Goal: Communication & Community: Connect with others

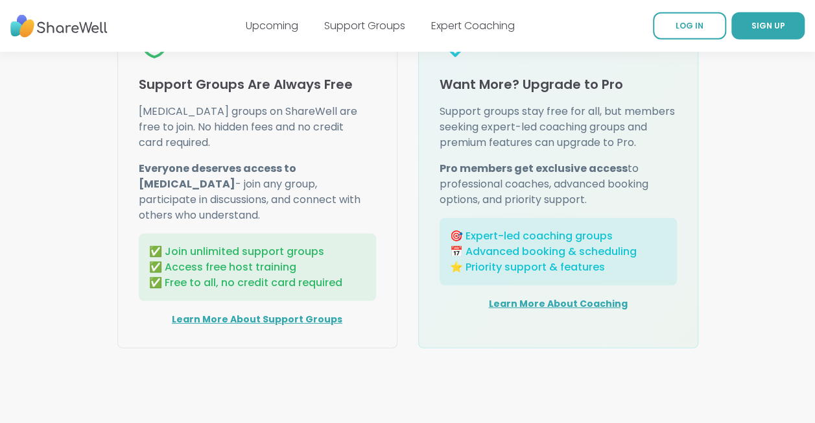
scroll to position [1752, 0]
click at [244, 313] on link "Learn More About Support Groups" at bounding box center [257, 319] width 171 height 13
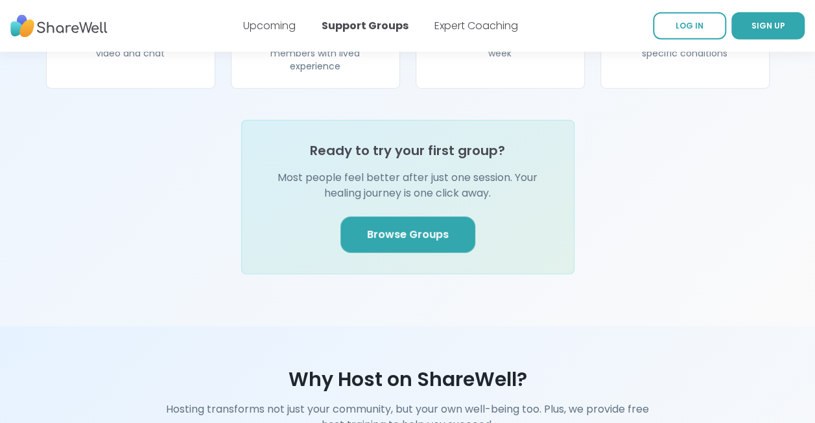
scroll to position [1557, 0]
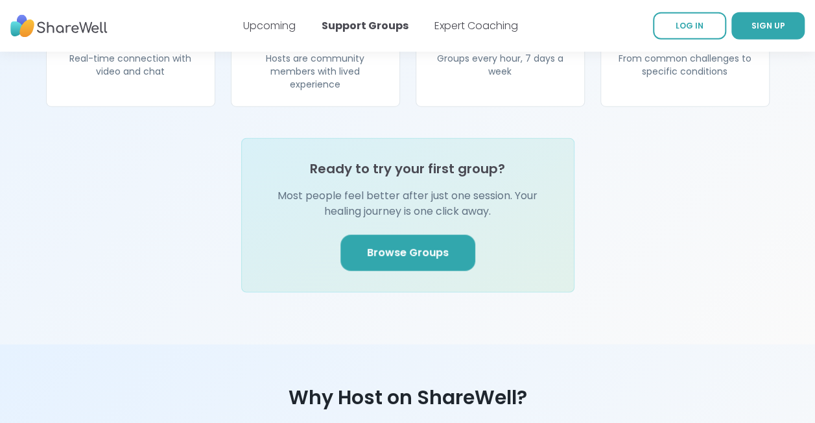
click at [412, 245] on span "Browse Groups" at bounding box center [408, 253] width 82 height 16
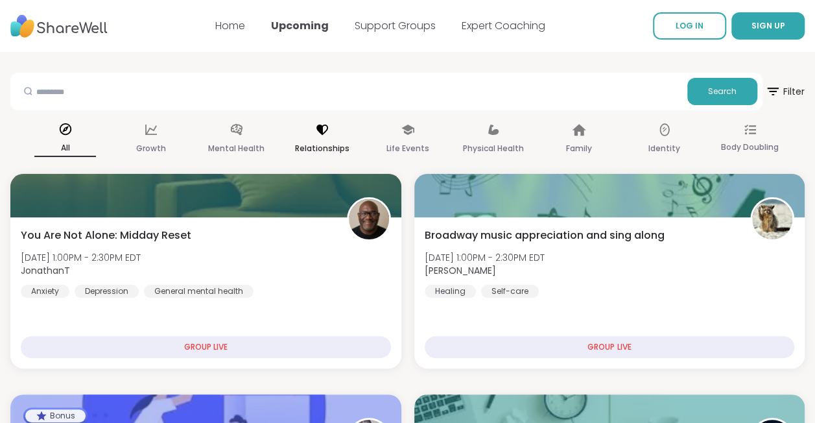
click at [330, 138] on div "Relationships" at bounding box center [322, 139] width 62 height 48
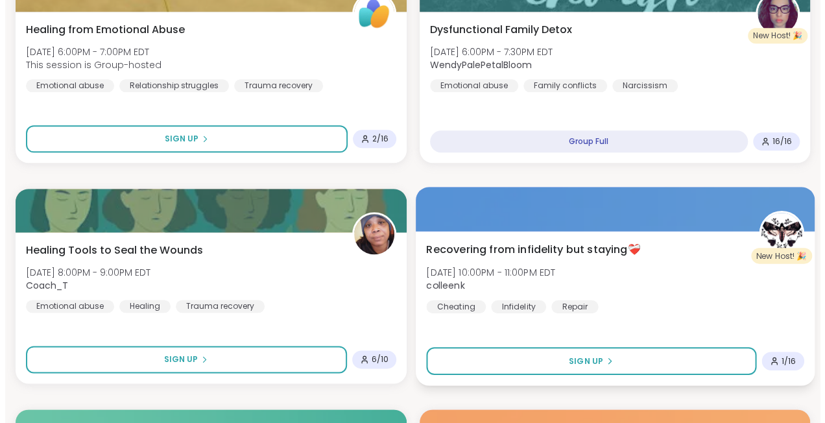
scroll to position [714, 0]
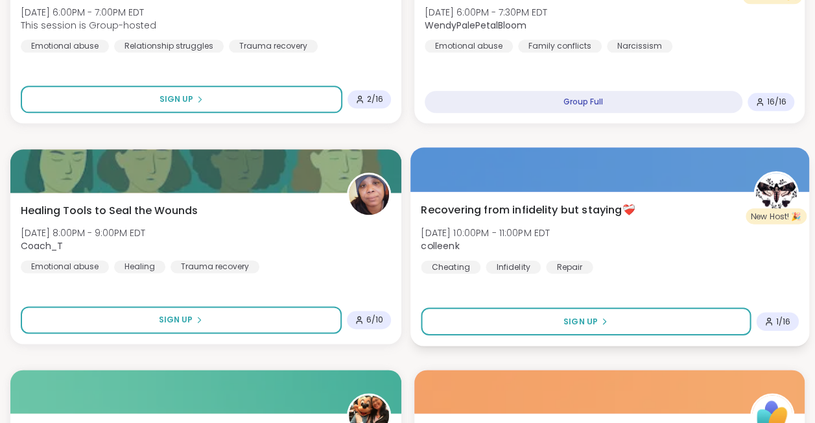
click at [602, 209] on span "Recovering from infidelity but staying❤️‍🩹" at bounding box center [528, 210] width 214 height 16
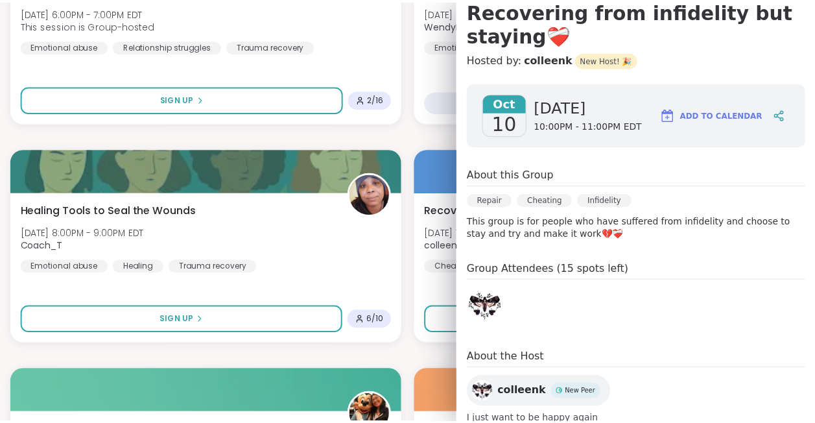
scroll to position [163, 0]
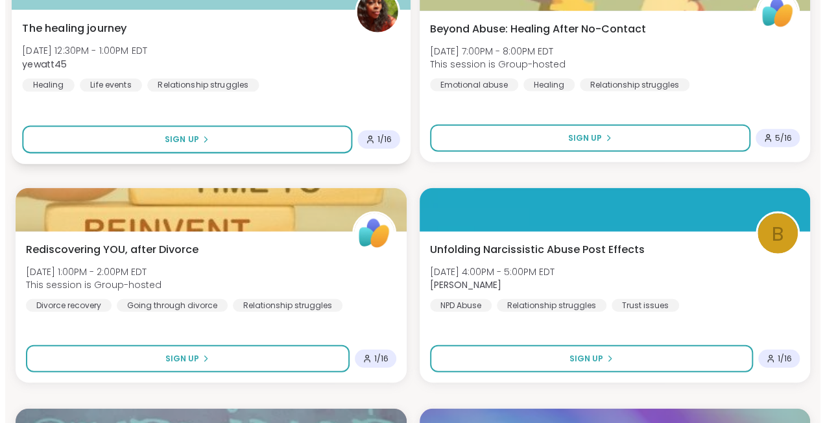
scroll to position [1492, 0]
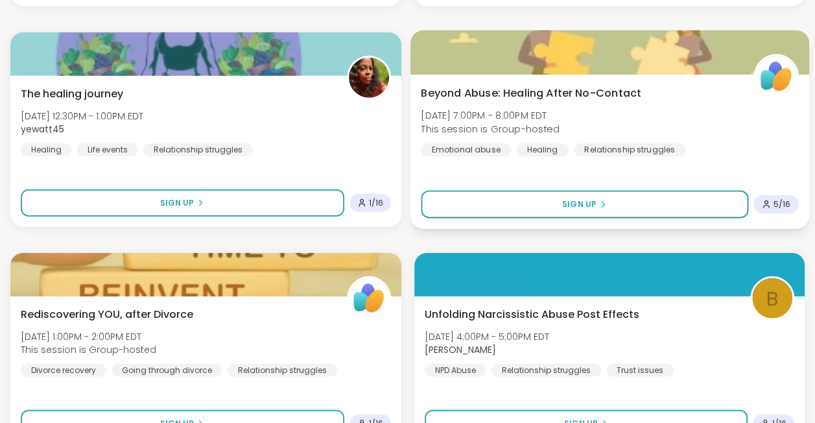
click at [597, 118] on div "Beyond Abuse: Healing After No-Contact Sat, Oct 11 | 7:00PM - 8:00PM EDT This s…" at bounding box center [610, 121] width 378 height 71
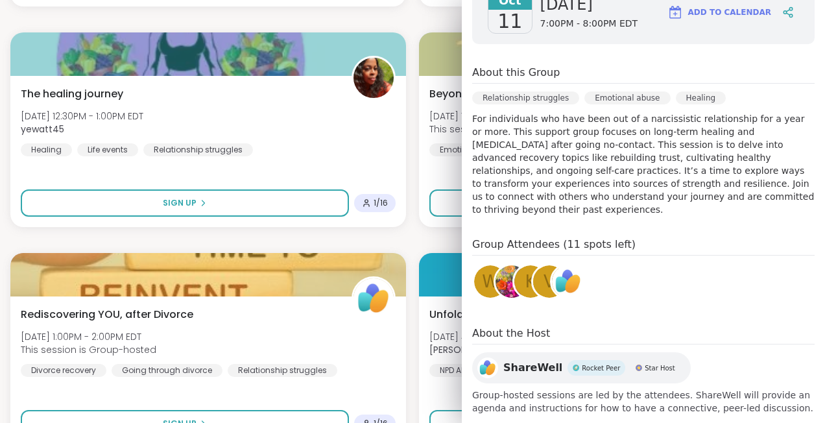
scroll to position [241, 0]
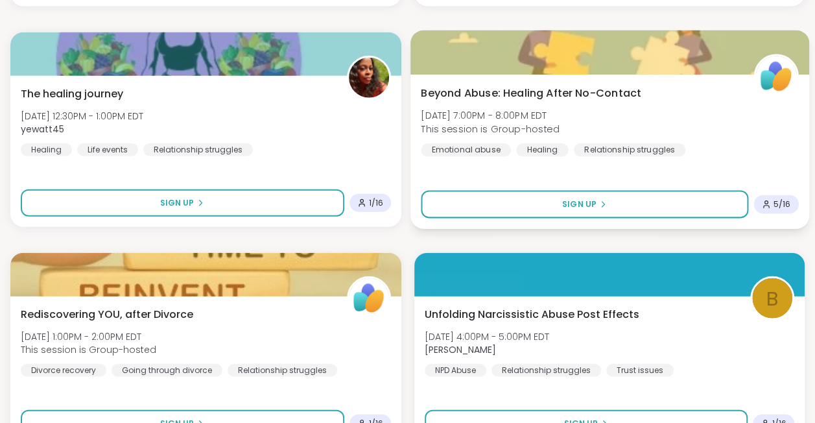
click at [737, 139] on div "Beyond Abuse: Healing After No-Contact Sat, Oct 11 | 7:00PM - 8:00PM EDT This s…" at bounding box center [610, 121] width 378 height 71
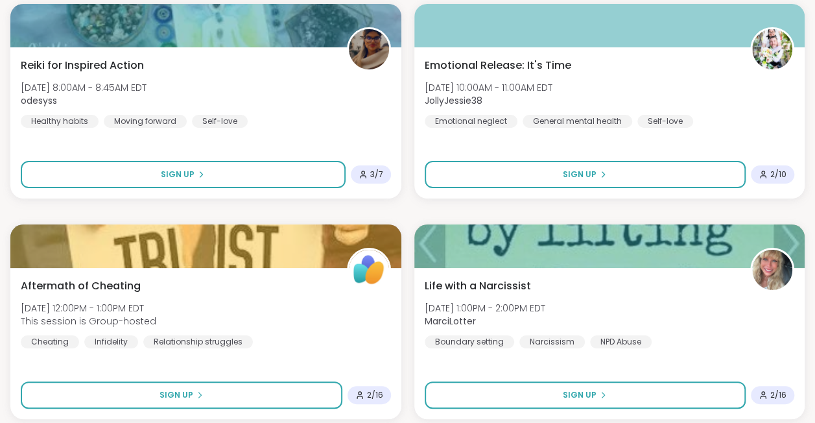
scroll to position [2465, 0]
